Goal: Task Accomplishment & Management: Use online tool/utility

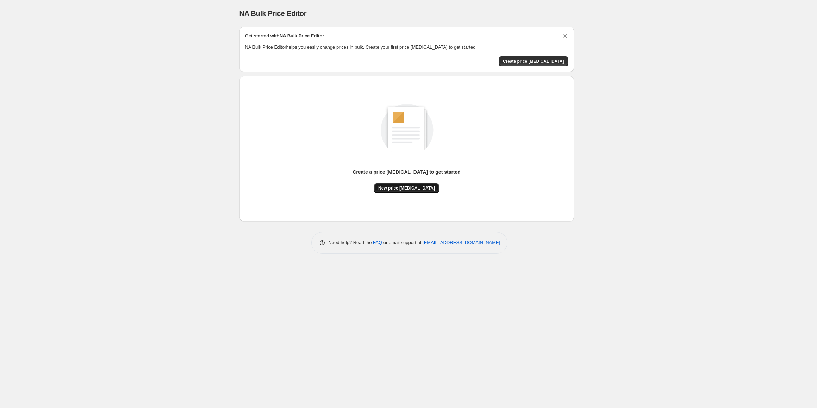
click at [398, 191] on button "New price change job" at bounding box center [406, 188] width 65 height 10
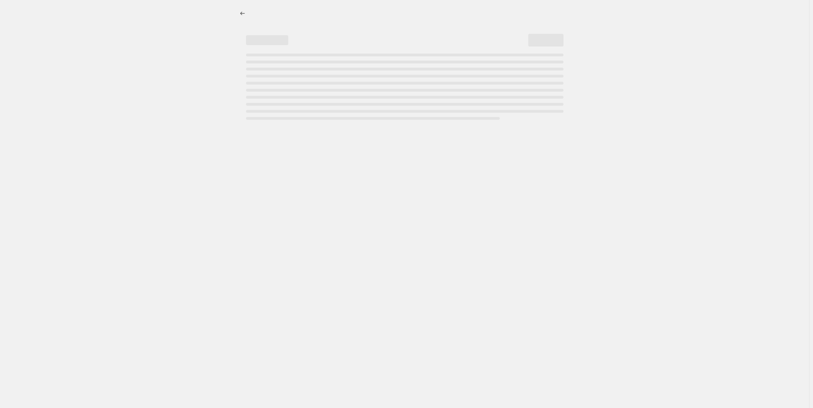
select select "percentage"
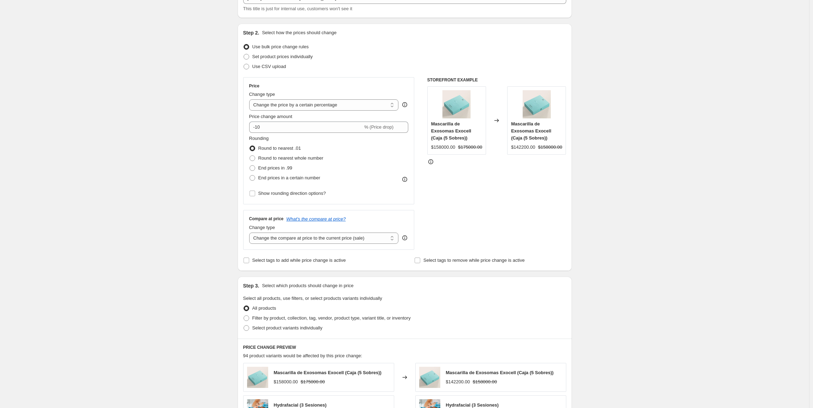
scroll to position [70, 0]
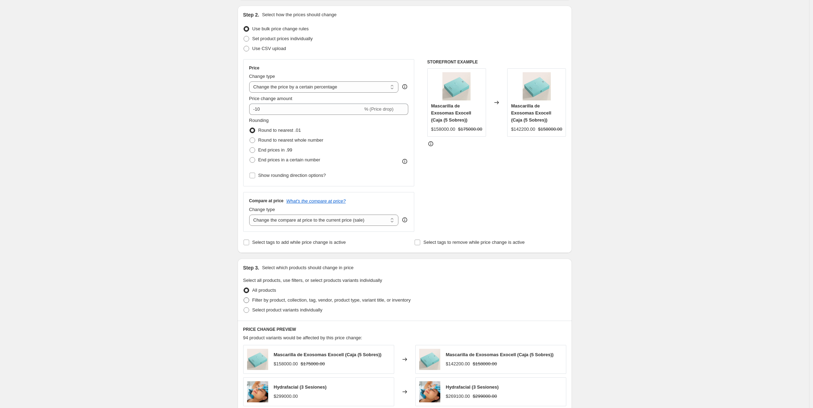
click at [292, 303] on span "Filter by product, collection, tag, vendor, product type, variant title, or inv…" at bounding box center [331, 300] width 158 height 7
click at [244, 298] on input "Filter by product, collection, tag, vendor, product type, variant title, or inv…" at bounding box center [244, 297] width 0 height 0
radio input "true"
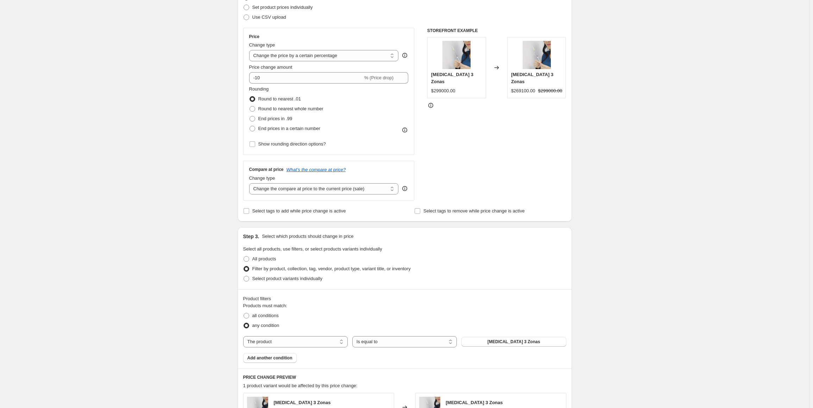
scroll to position [106, 0]
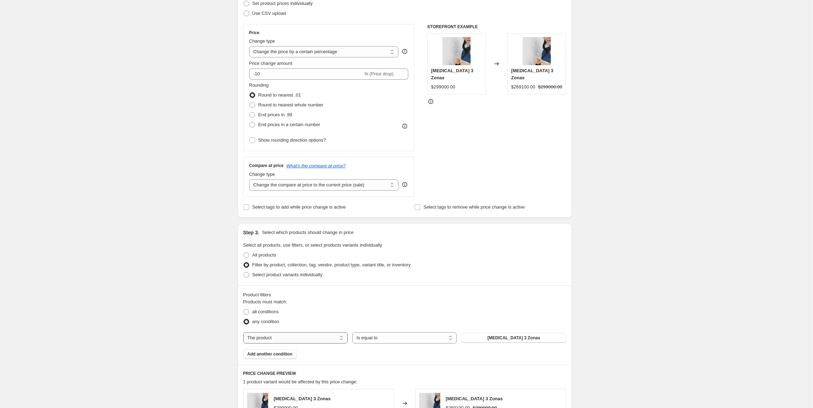
click at [304, 343] on select "The product The product's collection The product's tag The product's vendor The…" at bounding box center [295, 337] width 105 height 11
click at [304, 341] on select "The product The product's collection The product's tag The product's vendor The…" at bounding box center [295, 337] width 105 height 11
select select "collection"
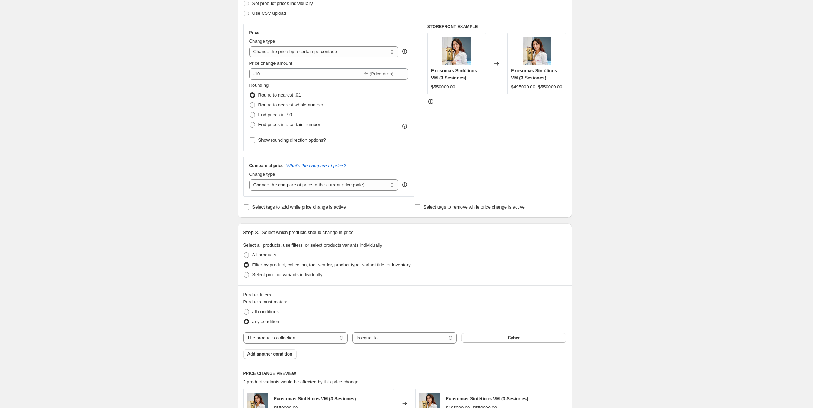
click at [494, 346] on div "Products must match: all conditions any condition The product The product's col…" at bounding box center [404, 328] width 323 height 61
click at [494, 338] on button "Cyber" at bounding box center [514, 338] width 105 height 10
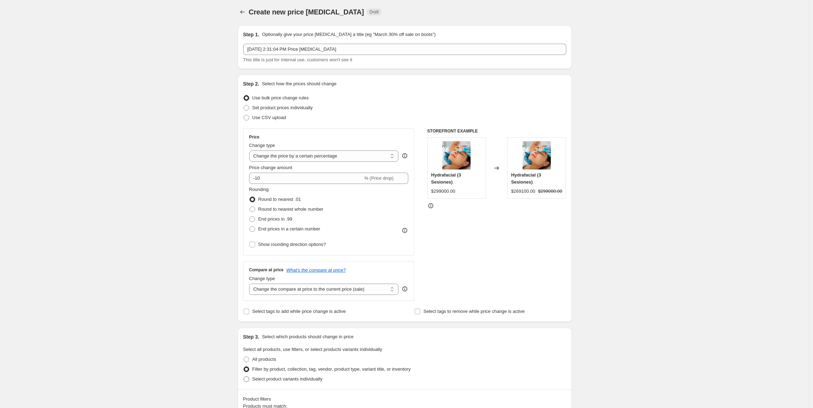
scroll to position [0, 0]
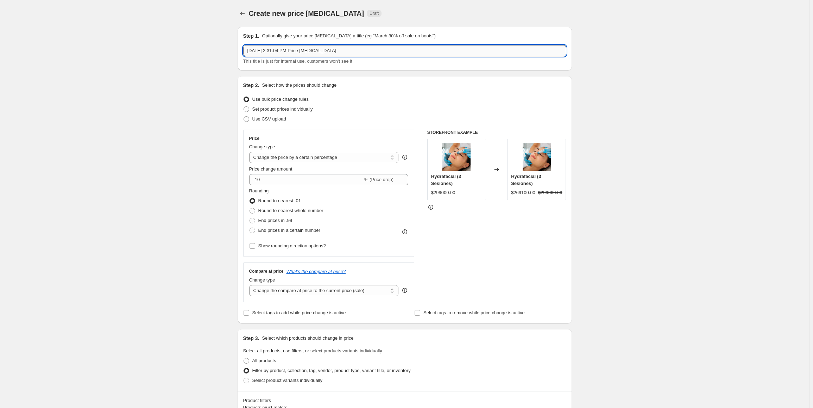
click at [320, 49] on input "Oct 5, 2025, 2:31:04 PM Price change job" at bounding box center [404, 50] width 323 height 11
type input "Tratamientos Cyber"
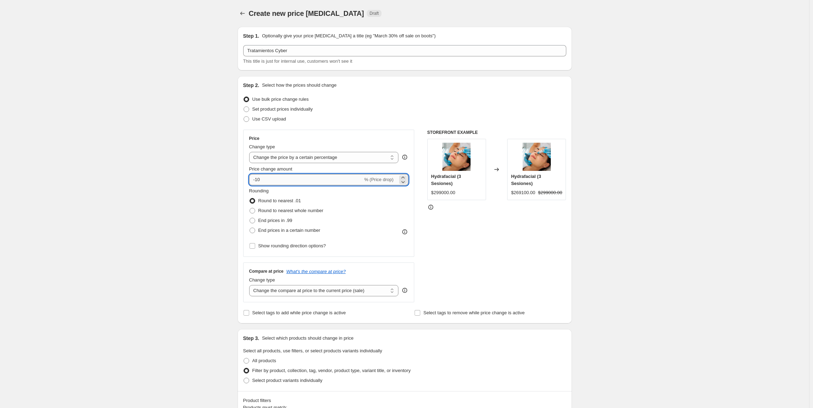
click at [258, 180] on input "-10" at bounding box center [306, 179] width 114 height 11
type input "-20"
click at [243, 201] on div "Step 2. Select how the prices should change Use bulk price change rules Set pro…" at bounding box center [405, 199] width 335 height 247
click at [288, 208] on span "Round to nearest whole number" at bounding box center [290, 210] width 65 height 5
click at [250, 208] on input "Round to nearest whole number" at bounding box center [250, 208] width 0 height 0
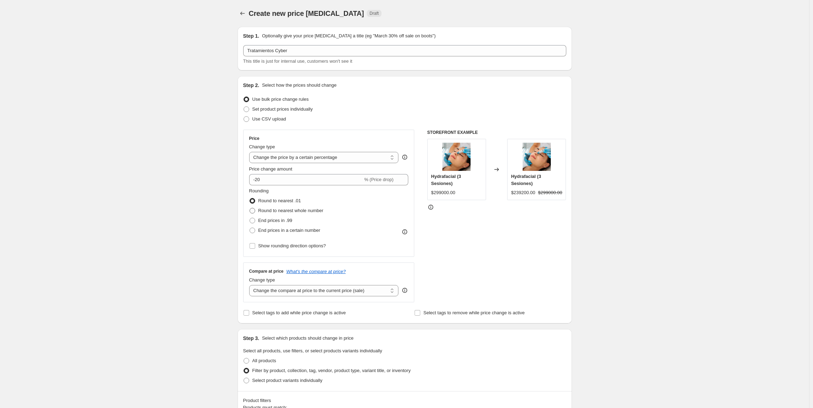
radio input "true"
click at [283, 243] on span "Show rounding direction options?" at bounding box center [292, 245] width 68 height 5
click at [255, 243] on input "Show rounding direction options?" at bounding box center [253, 246] width 6 height 6
checkbox input "true"
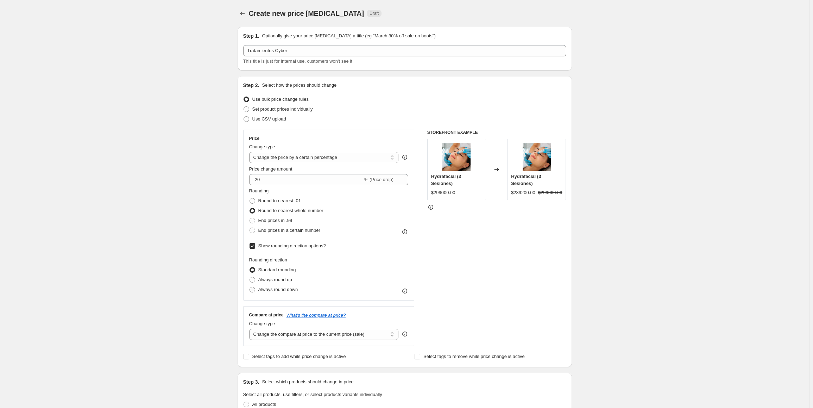
click at [277, 288] on span "Always round down" at bounding box center [278, 289] width 40 height 5
click at [250, 287] on input "Always round down" at bounding box center [250, 287] width 0 height 0
radio input "true"
click at [296, 332] on select "Change the compare at price to the current price (sale) Change the compare at p…" at bounding box center [324, 334] width 150 height 11
click at [626, 332] on div "Create new price change job. This page is ready Create new price change job Dra…" at bounding box center [405, 414] width 810 height 829
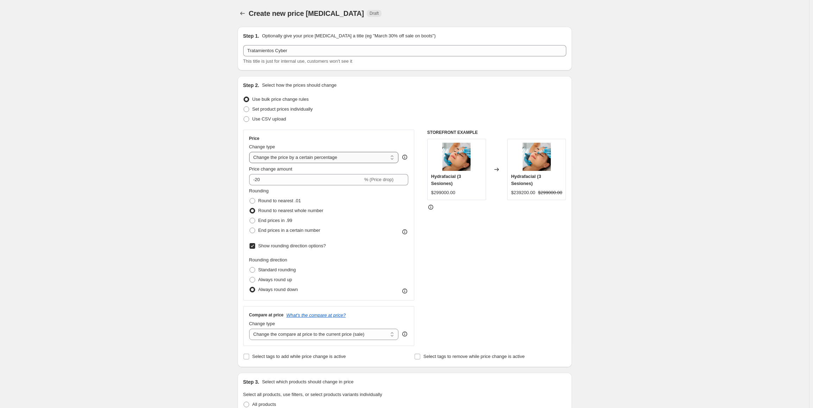
click at [320, 155] on select "Change the price to a certain amount Change the price by a certain amount Chang…" at bounding box center [324, 157] width 150 height 11
select select "bcap"
click at [251, 152] on select "Change the price to a certain amount Change the price by a certain amount Chang…" at bounding box center [324, 157] width 150 height 11
type input "-12.00"
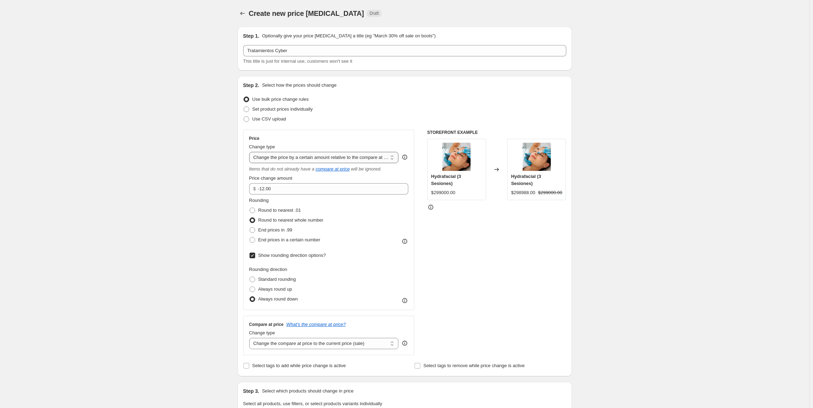
click at [310, 159] on select "Change the price to a certain amount Change the price by a certain amount Chang…" at bounding box center [324, 157] width 150 height 11
select select "percentage"
click at [251, 152] on select "Change the price to a certain amount Change the price by a certain amount Chang…" at bounding box center [324, 157] width 150 height 11
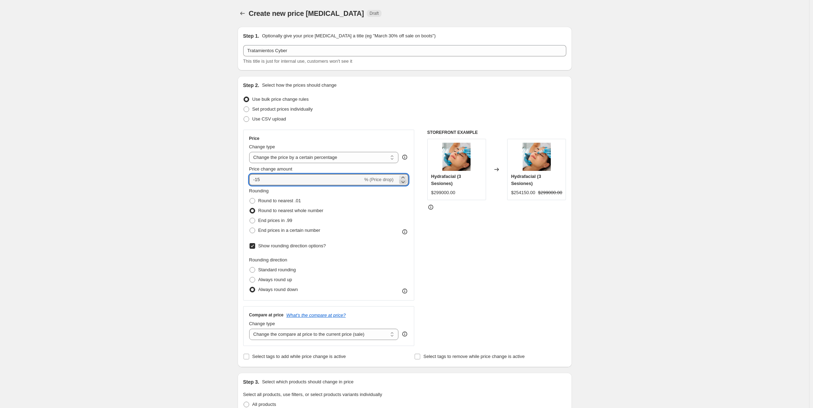
click at [404, 179] on icon at bounding box center [403, 181] width 7 height 7
click at [403, 179] on icon at bounding box center [403, 181] width 7 height 7
click at [403, 178] on icon at bounding box center [403, 181] width 7 height 7
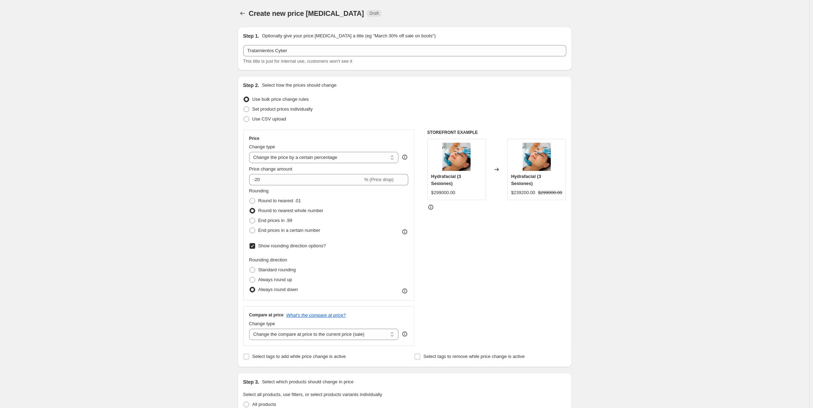
click at [194, 213] on div "Create new price change job. This page is ready Create new price change job Dra…" at bounding box center [405, 414] width 810 height 829
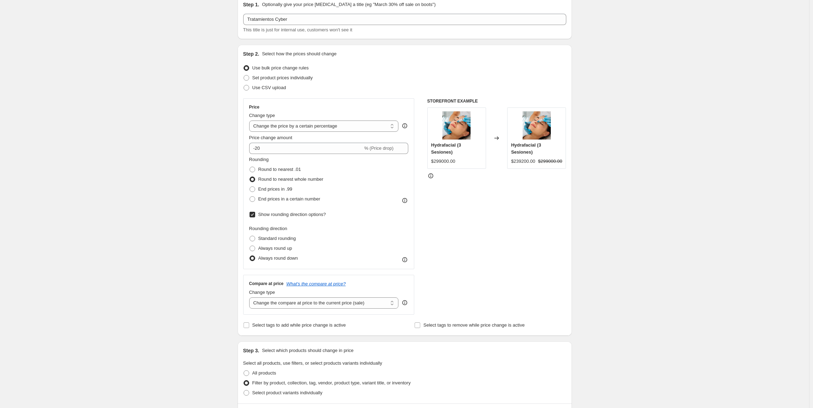
scroll to position [35, 0]
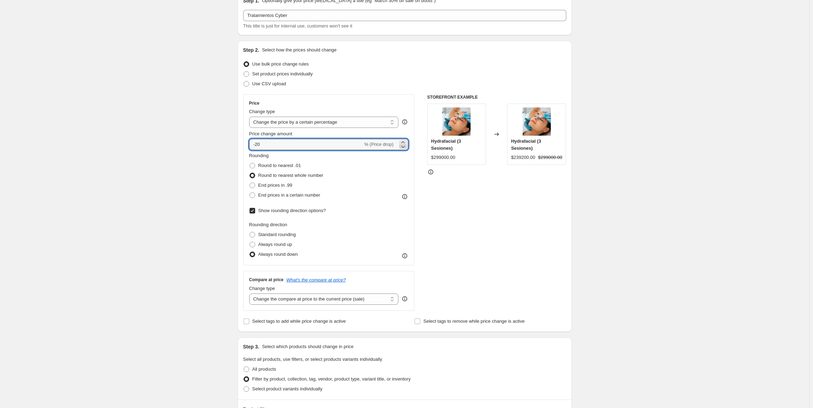
click at [405, 146] on icon at bounding box center [403, 146] width 7 height 7
click at [403, 147] on icon at bounding box center [403, 146] width 7 height 7
click at [403, 142] on icon at bounding box center [403, 142] width 7 height 7
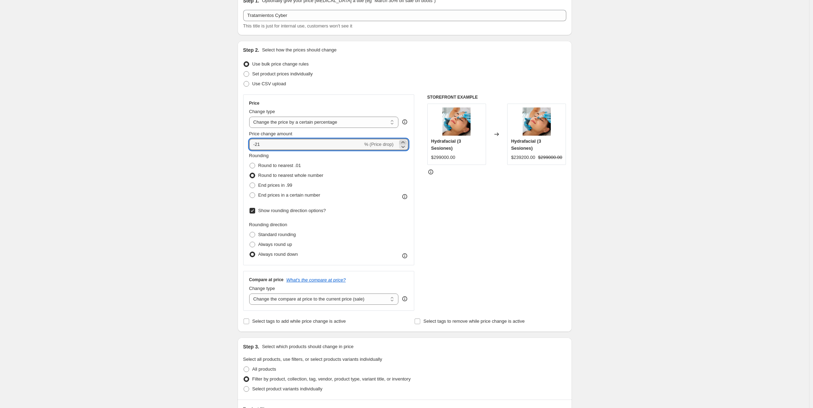
click at [403, 142] on icon at bounding box center [403, 142] width 7 height 7
type input "-20"
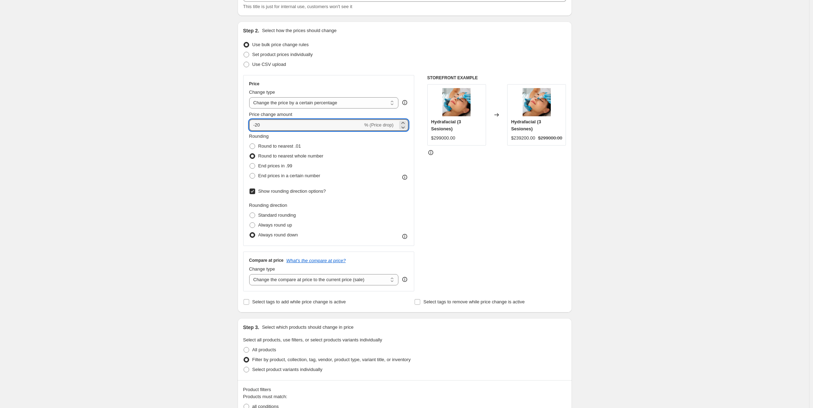
scroll to position [70, 0]
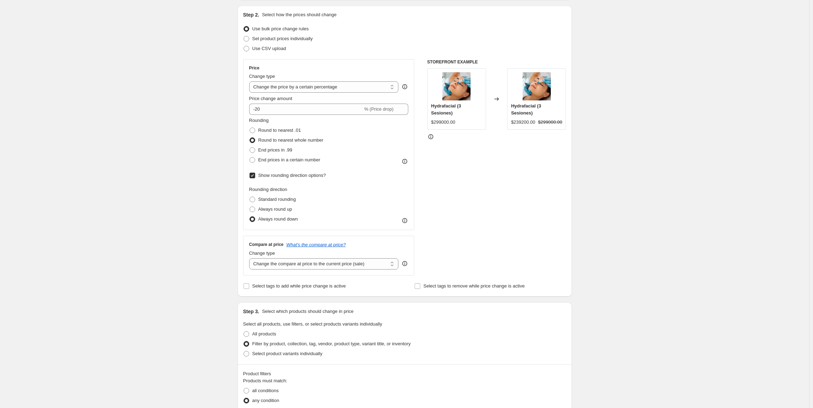
click at [114, 145] on div "Create new price change job. This page is ready Create new price change job Dra…" at bounding box center [405, 344] width 810 height 829
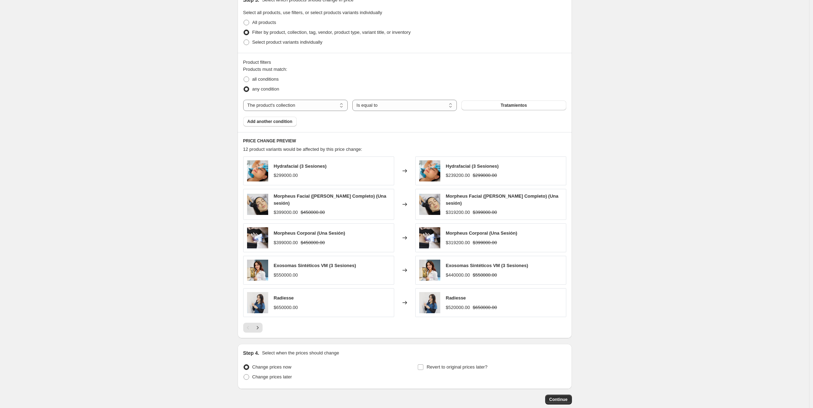
scroll to position [421, 0]
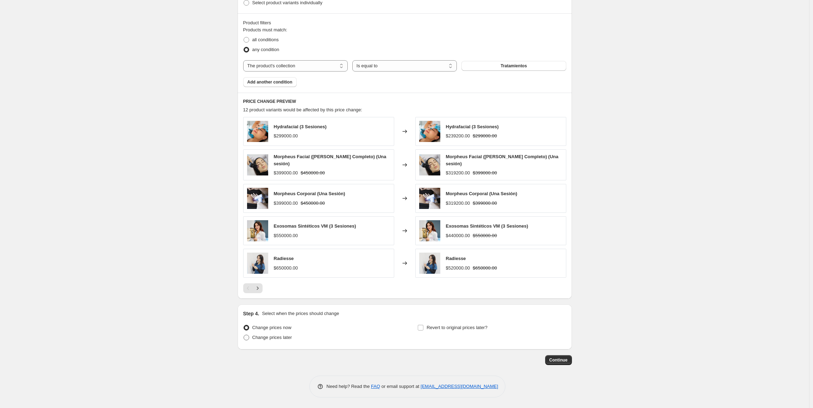
click at [287, 338] on span "Change prices later" at bounding box center [272, 337] width 40 height 5
click at [244, 335] on input "Change prices later" at bounding box center [244, 335] width 0 height 0
radio input "true"
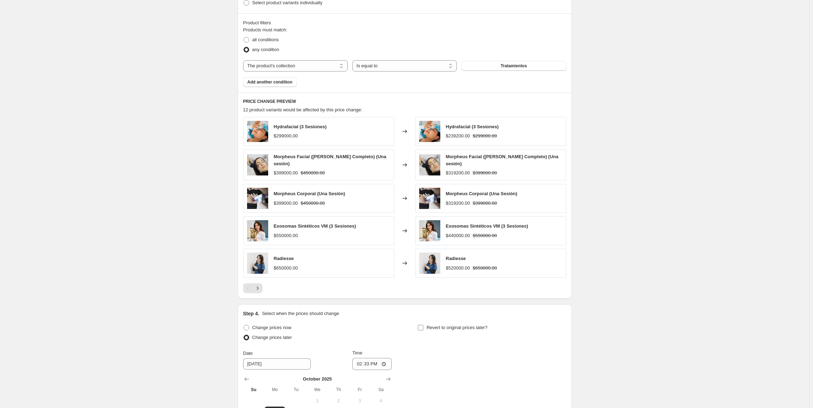
click at [424, 330] on input "Revert to original prices later?" at bounding box center [421, 328] width 6 height 6
checkbox input "true"
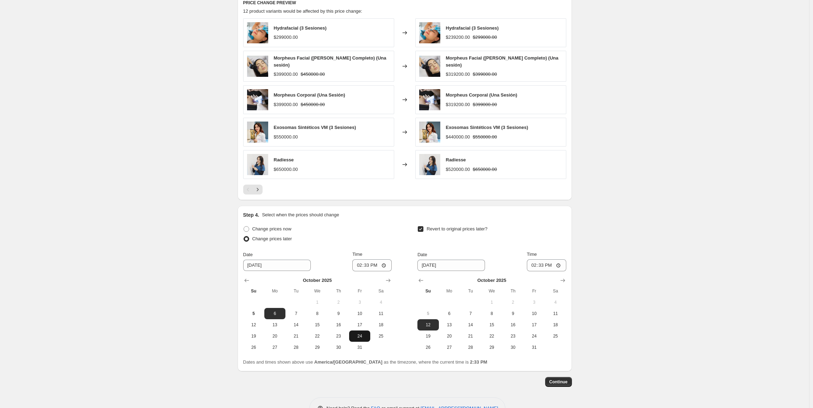
scroll to position [542, 0]
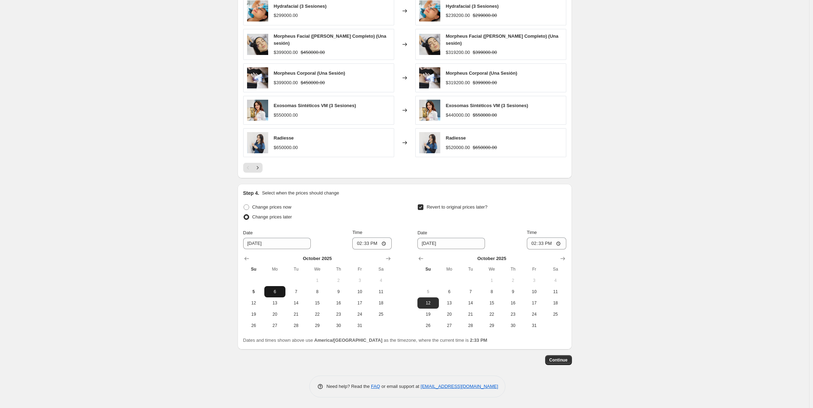
click at [275, 288] on button "6" at bounding box center [274, 291] width 21 height 11
click at [370, 248] on input "14:33" at bounding box center [372, 243] width 39 height 12
click at [382, 244] on input "14:33" at bounding box center [372, 243] width 39 height 12
click at [388, 243] on input "14:33" at bounding box center [372, 243] width 39 height 12
click at [255, 294] on span "5" at bounding box center [253, 292] width 15 height 6
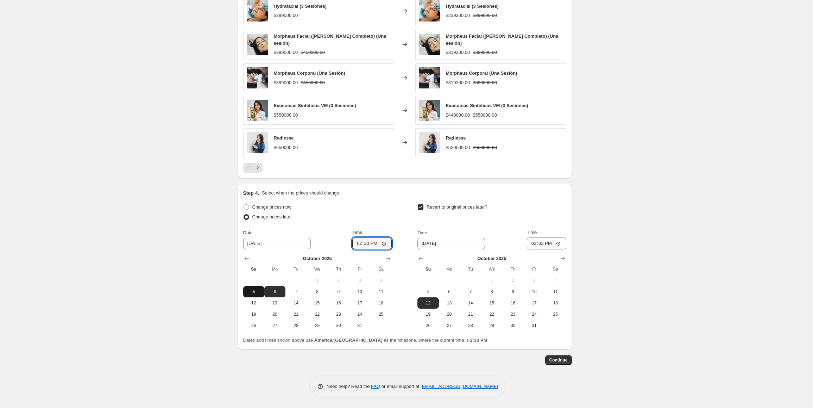
type input "[DATE]"
click at [357, 241] on input "14:33" at bounding box center [372, 243] width 39 height 12
type input "23:59"
click at [446, 245] on input "10/12/2025" at bounding box center [452, 243] width 68 height 11
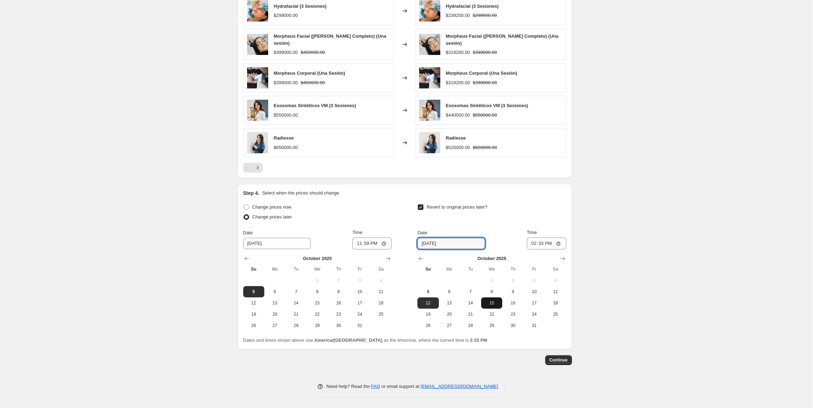
click at [489, 301] on span "15" at bounding box center [491, 303] width 15 height 6
type input "10/15/2025"
click at [535, 243] on input "14:33" at bounding box center [546, 243] width 39 height 12
type input "23:59"
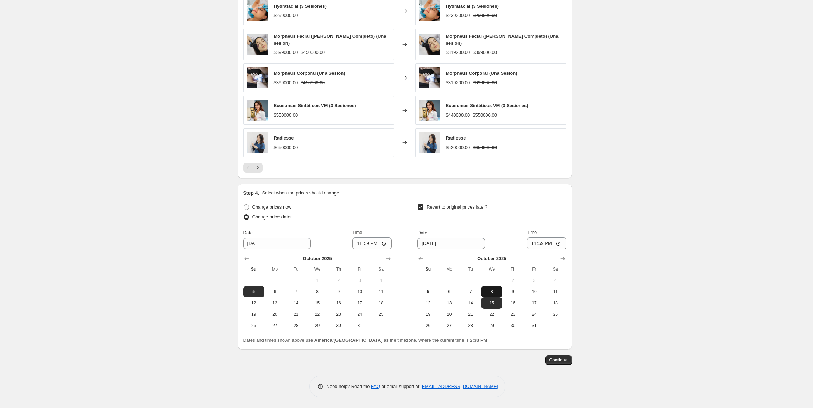
click at [491, 290] on span "8" at bounding box center [491, 292] width 15 height 6
type input "[DATE]"
click at [563, 362] on span "Continue" at bounding box center [559, 360] width 18 height 6
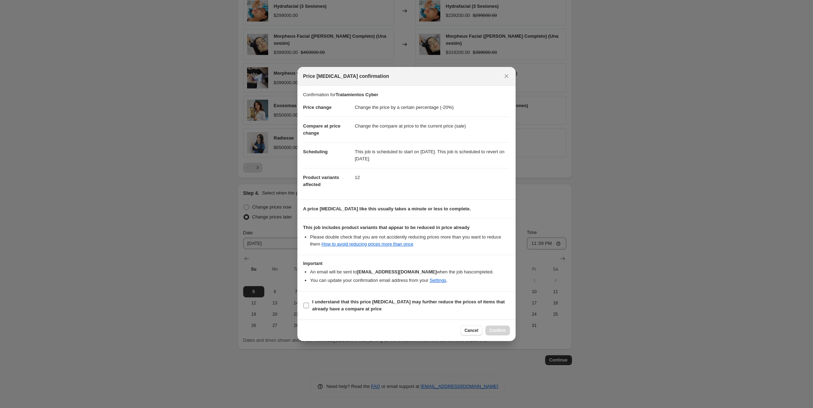
click at [350, 300] on b "I understand that this price change job may further reduce the prices of items …" at bounding box center [408, 305] width 193 height 12
click at [309, 303] on input "I understand that this price change job may further reduce the prices of items …" at bounding box center [307, 306] width 6 height 6
checkbox input "true"
click at [494, 328] on span "Confirm" at bounding box center [498, 331] width 16 height 6
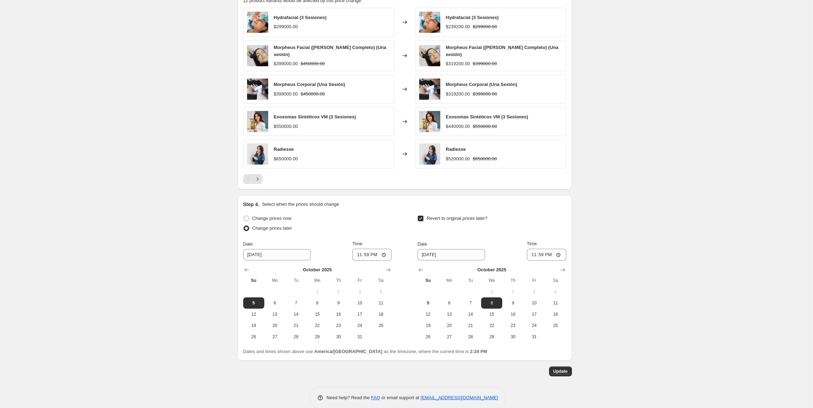
scroll to position [577, 0]
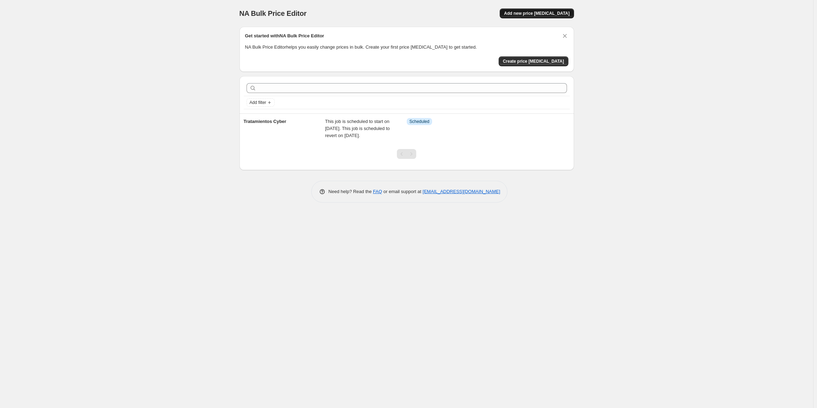
click at [529, 18] on button "Add new price [MEDICAL_DATA]" at bounding box center [537, 13] width 74 height 10
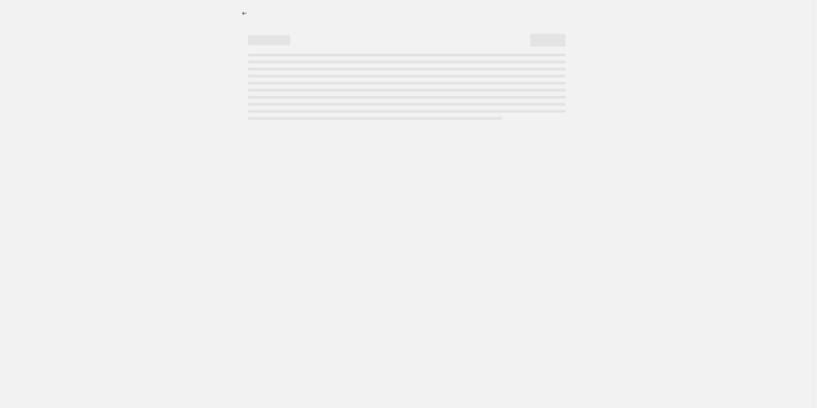
select select "percentage"
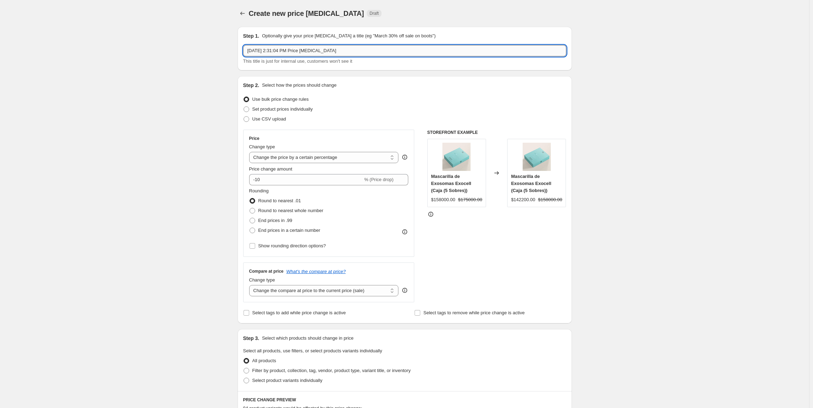
click at [300, 55] on input "Oct 5, 2025, 2:31:04 PM Price change job" at bounding box center [404, 50] width 323 height 11
click at [301, 55] on input "Oct 5, 2025, 2:31:04 PM Price change job" at bounding box center [404, 50] width 323 height 11
type input "Cyber Productos"
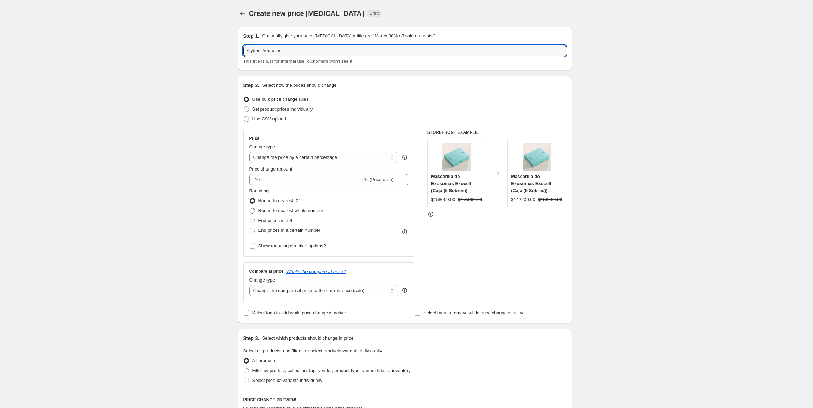
click at [287, 208] on span "Round to nearest whole number" at bounding box center [290, 210] width 65 height 5
click at [250, 208] on input "Round to nearest whole number" at bounding box center [250, 208] width 0 height 0
radio input "true"
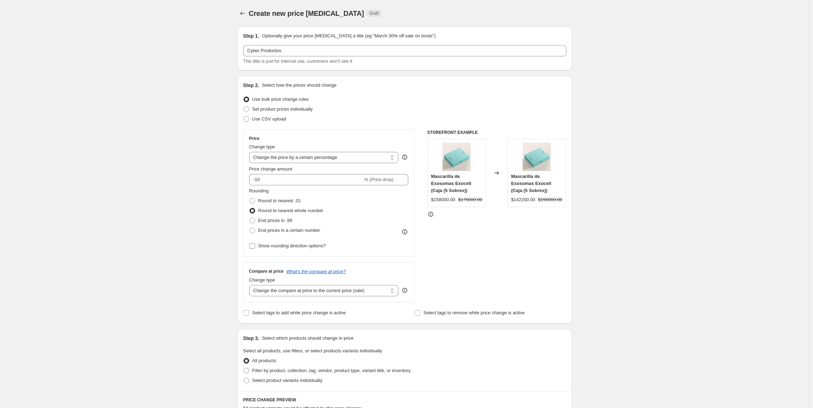
click at [283, 243] on span "Show rounding direction options?" at bounding box center [292, 245] width 68 height 5
click at [255, 243] on input "Show rounding direction options?" at bounding box center [253, 246] width 6 height 6
checkbox input "true"
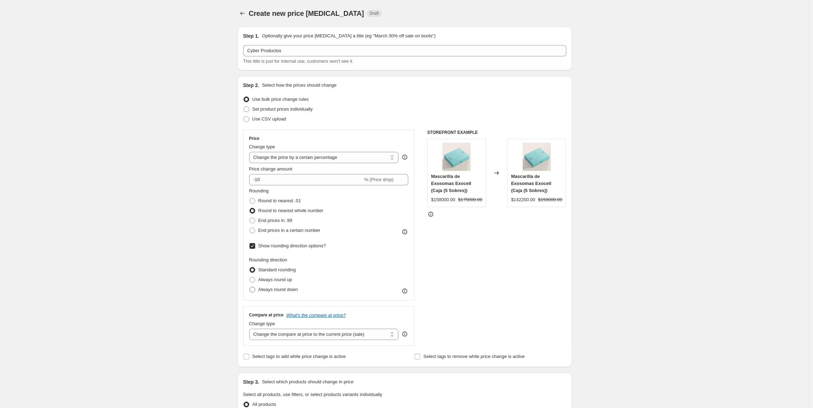
click at [280, 288] on span "Always round down" at bounding box center [278, 289] width 40 height 5
click at [250, 287] on input "Always round down" at bounding box center [250, 287] width 0 height 0
radio input "true"
click at [192, 284] on div "Create new price change job. This page is ready Create new price change job Dra…" at bounding box center [405, 375] width 810 height 750
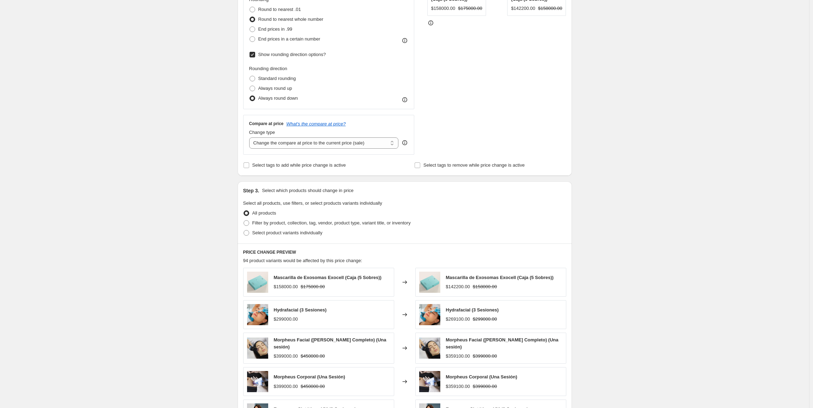
scroll to position [211, 0]
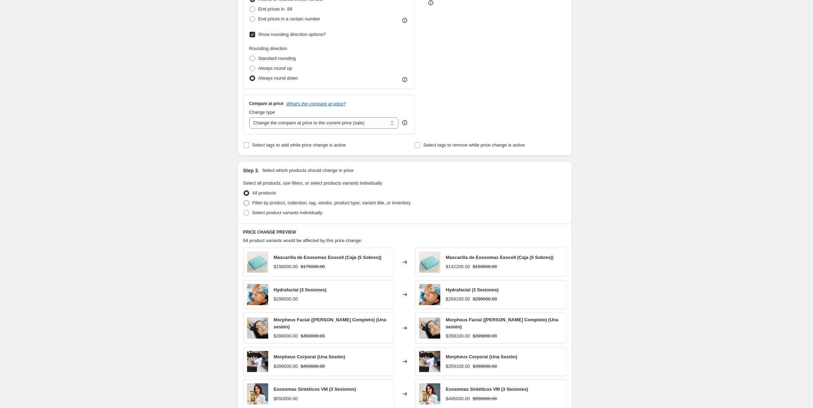
click at [269, 203] on span "Filter by product, collection, tag, vendor, product type, variant title, or inv…" at bounding box center [331, 202] width 158 height 5
click at [244, 200] on input "Filter by product, collection, tag, vendor, product type, variant title, or inv…" at bounding box center [244, 200] width 0 height 0
radio input "true"
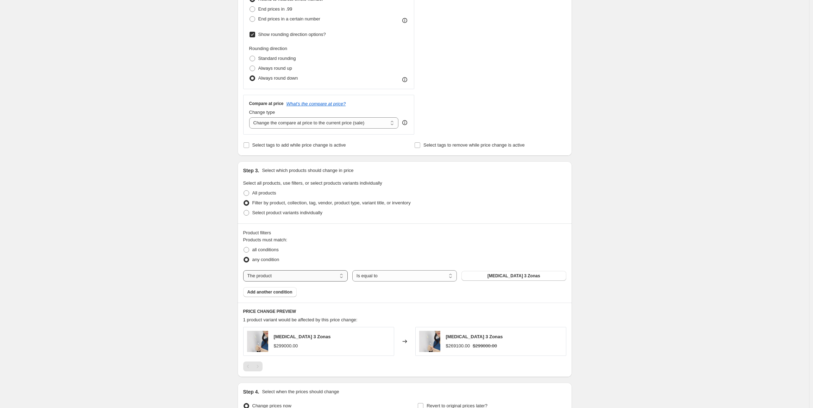
click at [328, 272] on select "The product The product's collection The product's tag The product's vendor The…" at bounding box center [295, 275] width 105 height 11
drag, startPoint x: 376, startPoint y: 274, endPoint x: 372, endPoint y: 274, distance: 4.2
click at [376, 274] on select "Is equal to Is not equal to" at bounding box center [405, 275] width 105 height 11
click at [331, 274] on select "The product The product's collection The product's tag The product's vendor The…" at bounding box center [295, 275] width 105 height 11
select select "collection"
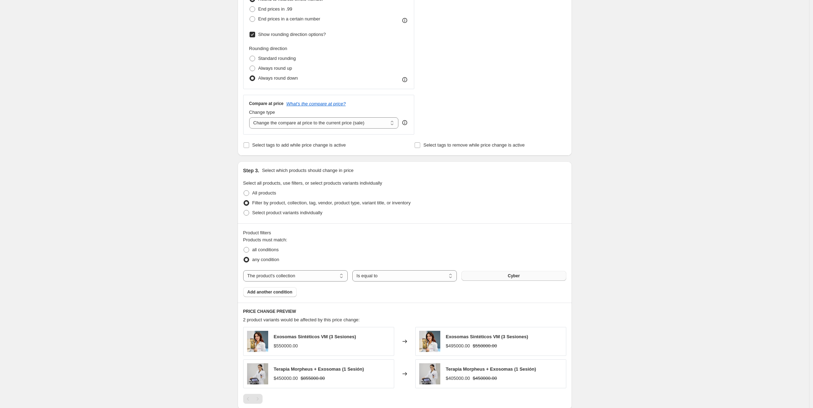
click at [491, 276] on button "Cyber" at bounding box center [514, 276] width 105 height 10
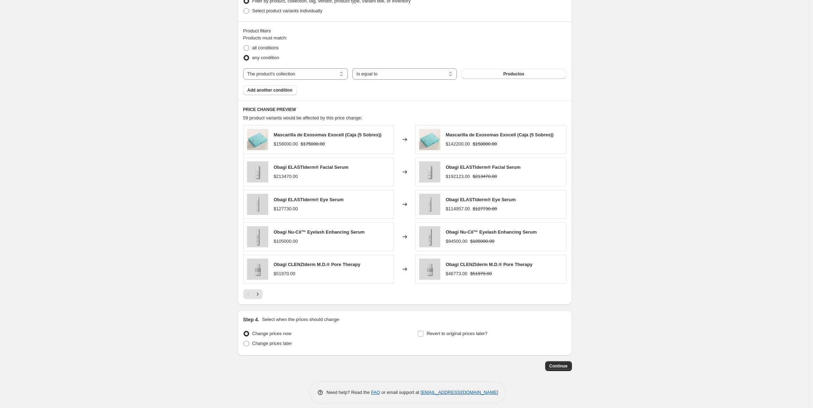
scroll to position [419, 0]
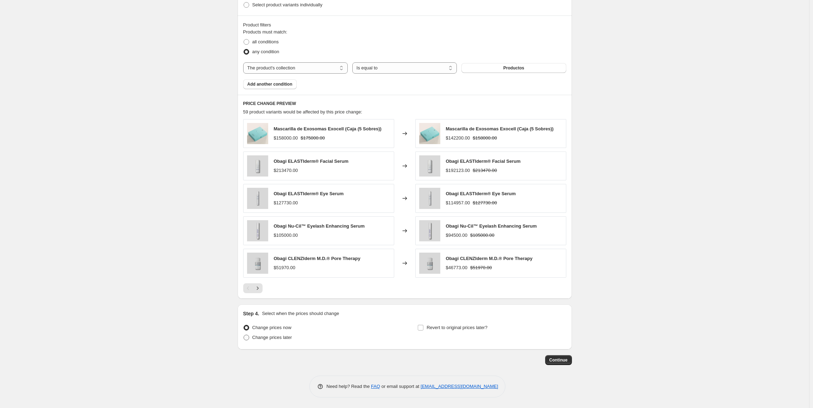
click at [283, 337] on span "Change prices later" at bounding box center [272, 337] width 40 height 5
click at [244, 335] on input "Change prices later" at bounding box center [244, 335] width 0 height 0
radio input "true"
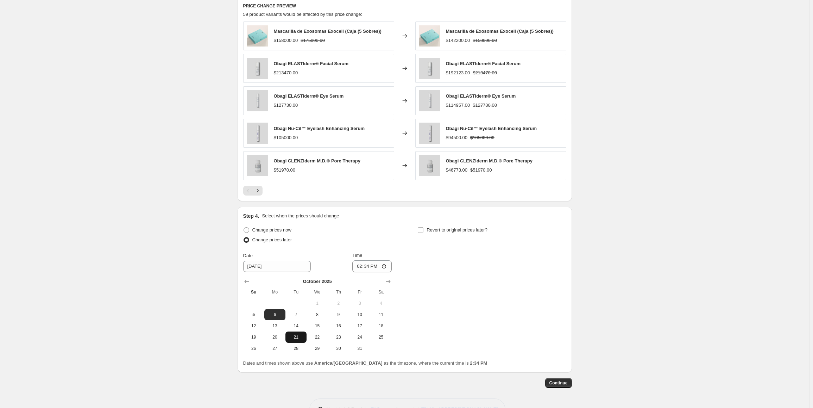
scroll to position [540, 0]
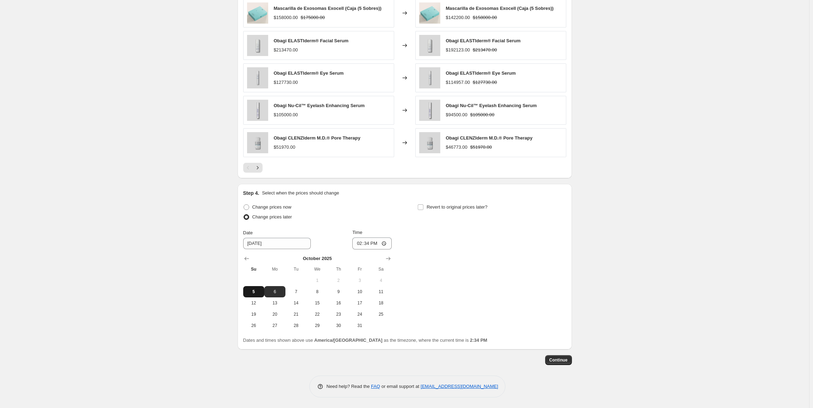
click at [256, 291] on span "5" at bounding box center [253, 292] width 15 height 6
type input "[DATE]"
click at [359, 245] on input "14:34" at bounding box center [372, 243] width 39 height 12
type input "23:59"
click at [438, 212] on div "Revert to original prices later?" at bounding box center [492, 212] width 149 height 21
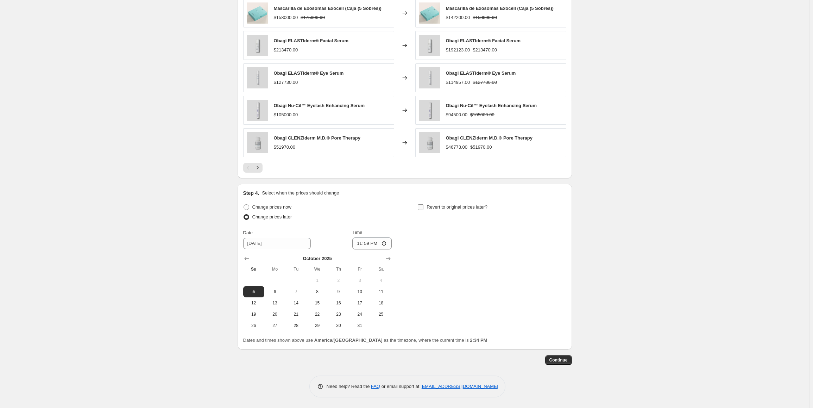
click at [437, 207] on span "Revert to original prices later?" at bounding box center [457, 206] width 61 height 5
click at [424, 207] on input "Revert to original prices later?" at bounding box center [421, 207] width 6 height 6
checkbox input "true"
click at [451, 243] on input "10/12/2025" at bounding box center [452, 243] width 68 height 11
click at [500, 294] on span "8" at bounding box center [491, 292] width 15 height 6
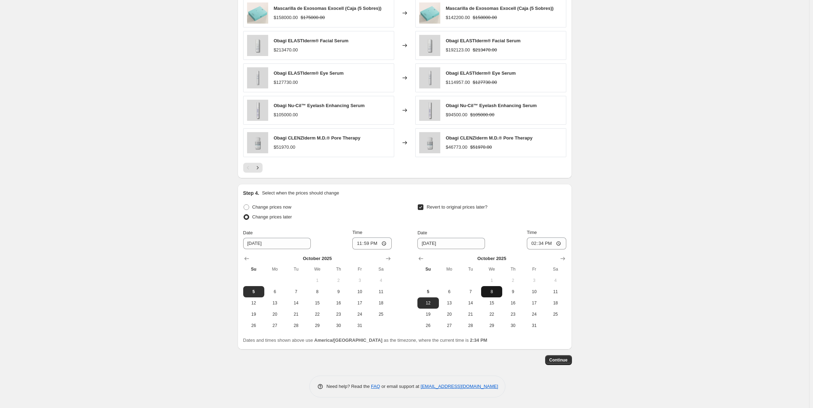
type input "[DATE]"
click at [534, 244] on input "14:34" at bounding box center [546, 243] width 39 height 12
type input "23:59"
click at [563, 362] on span "Continue" at bounding box center [559, 360] width 18 height 6
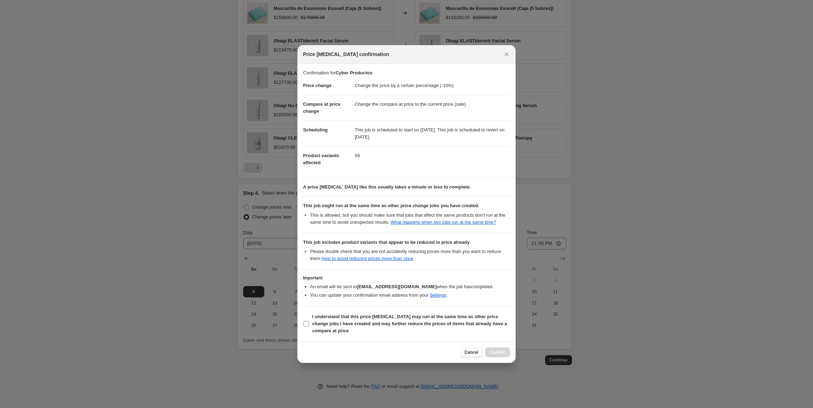
click at [306, 326] on input "I understand that this price change job may run at the same time as other price…" at bounding box center [307, 324] width 6 height 6
checkbox input "true"
click at [503, 355] on span "Confirm" at bounding box center [498, 352] width 16 height 6
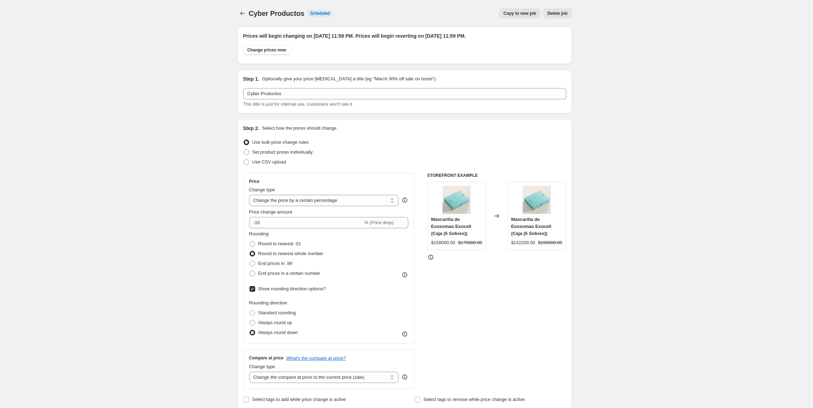
scroll to position [540, 0]
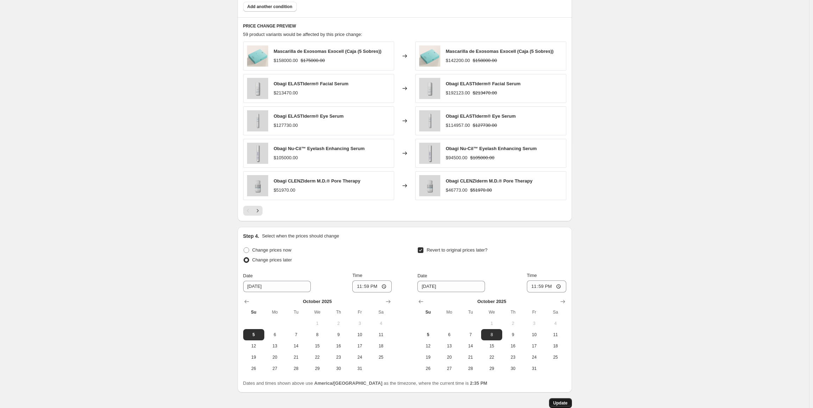
click at [562, 401] on span "Update" at bounding box center [561, 403] width 14 height 6
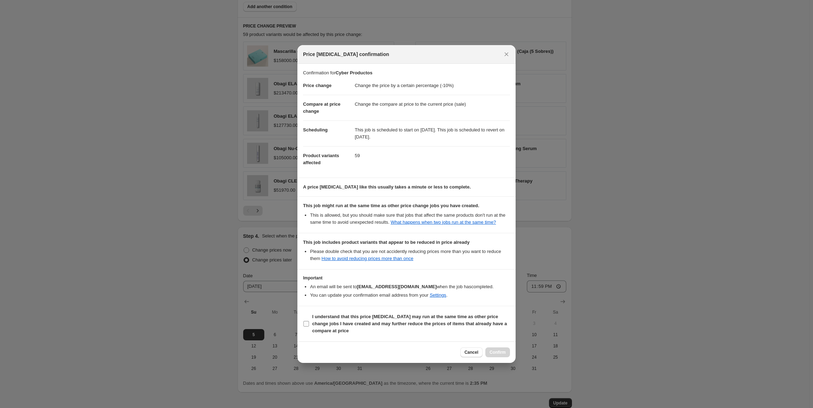
click at [347, 324] on span "I understand that this price change job may run at the same time as other price…" at bounding box center [411, 323] width 198 height 21
click at [309, 324] on input "I understand that this price change job may run at the same time as other price…" at bounding box center [307, 324] width 6 height 6
checkbox input "true"
click at [491, 352] on button "Confirm" at bounding box center [498, 352] width 25 height 10
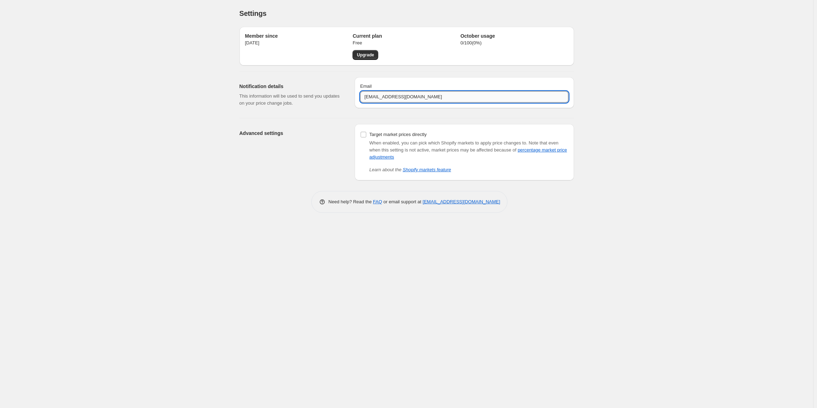
click at [378, 95] on input "ecommerce@thecosmetic.cl" at bounding box center [464, 96] width 208 height 11
type input "tomas.berstein@obagi.cl"
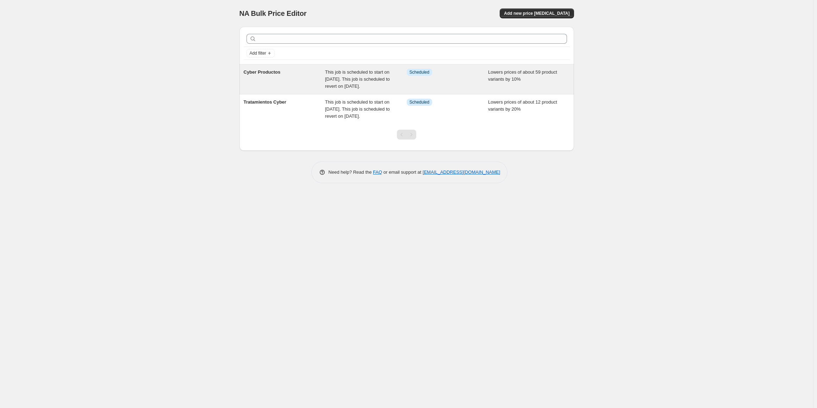
click at [345, 90] on div "This job is scheduled to start on [DATE]. This job is scheduled to revert on [D…" at bounding box center [366, 79] width 82 height 21
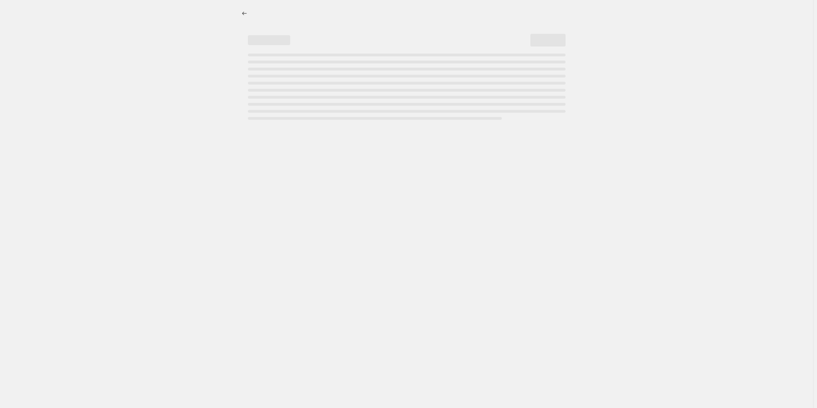
select select "percentage"
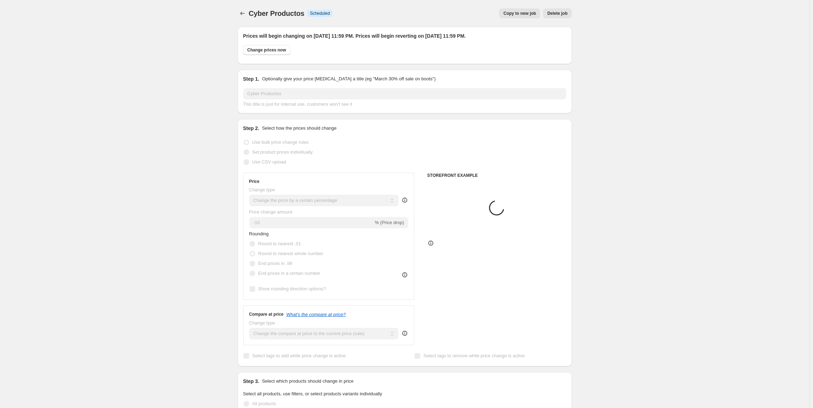
select select "collection"
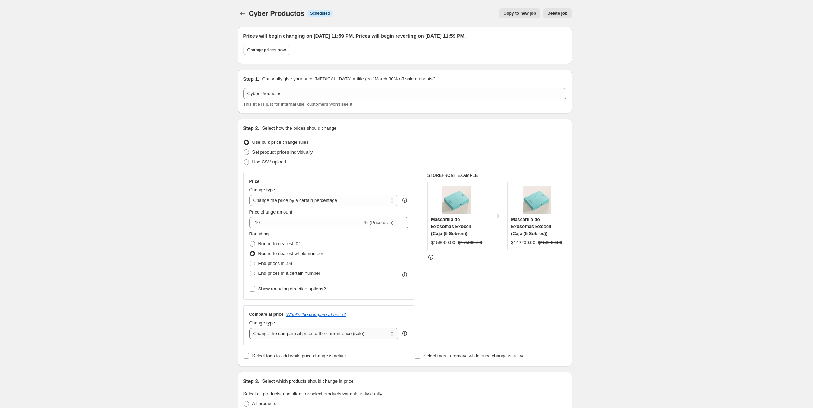
click at [372, 335] on select "Change the compare at price to the current price (sale) Change the compare at p…" at bounding box center [324, 333] width 150 height 11
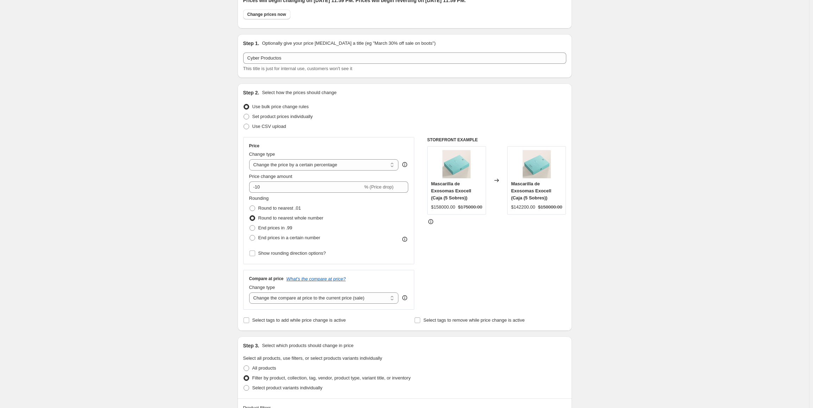
scroll to position [70, 0]
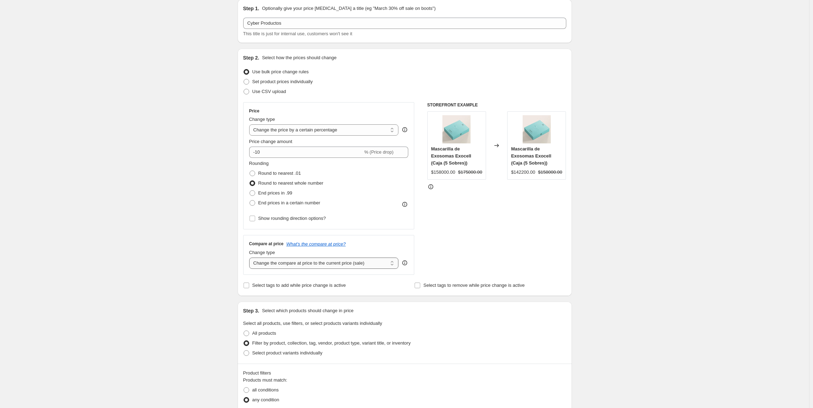
click at [354, 266] on select "Change the compare at price to the current price (sale) Change the compare at p…" at bounding box center [324, 262] width 150 height 11
click at [354, 264] on select "Change the compare at price to the current price (sale) Change the compare at p…" at bounding box center [324, 262] width 150 height 11
click at [251, 257] on select "Change the compare at price to the current price (sale) Change the compare at p…" at bounding box center [324, 262] width 150 height 11
click at [300, 266] on select "Change the compare at price to the current price (sale) Change the compare at p…" at bounding box center [324, 262] width 150 height 11
select select "ep"
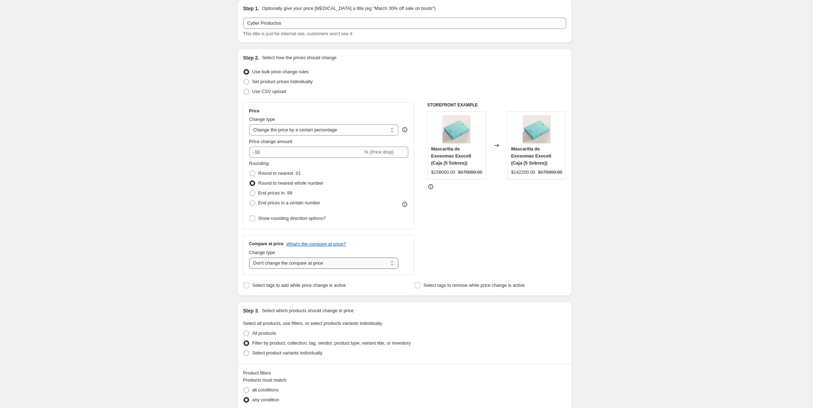
click at [251, 257] on select "Change the compare at price to the current price (sale) Change the compare at p…" at bounding box center [324, 262] width 150 height 11
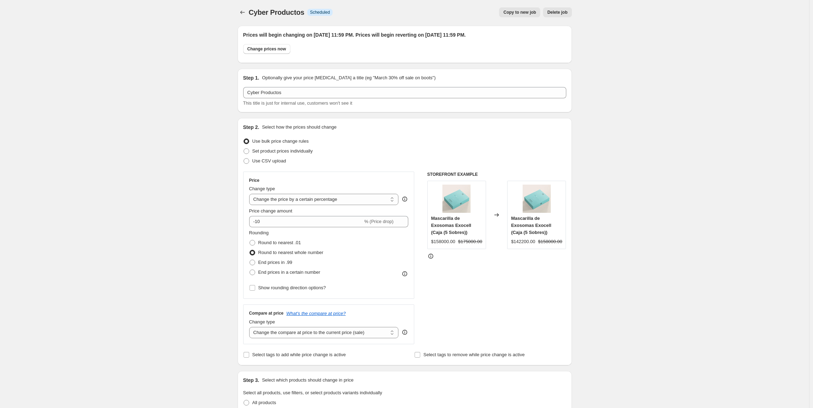
scroll to position [0, 0]
click at [243, 14] on icon "Price change jobs" at bounding box center [242, 13] width 7 height 7
